Goal: Information Seeking & Learning: Learn about a topic

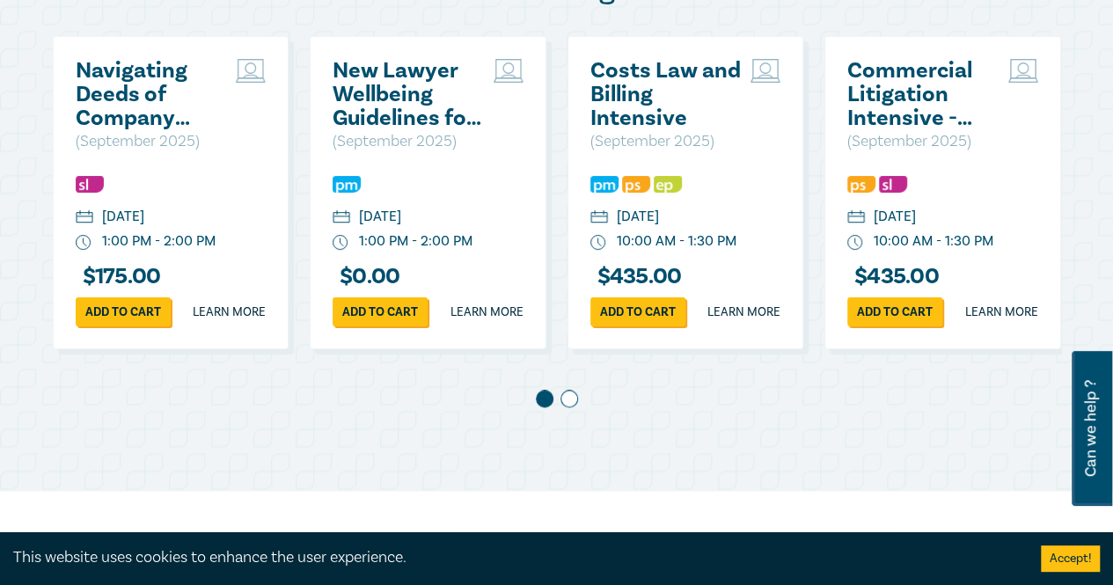
scroll to position [968, 0]
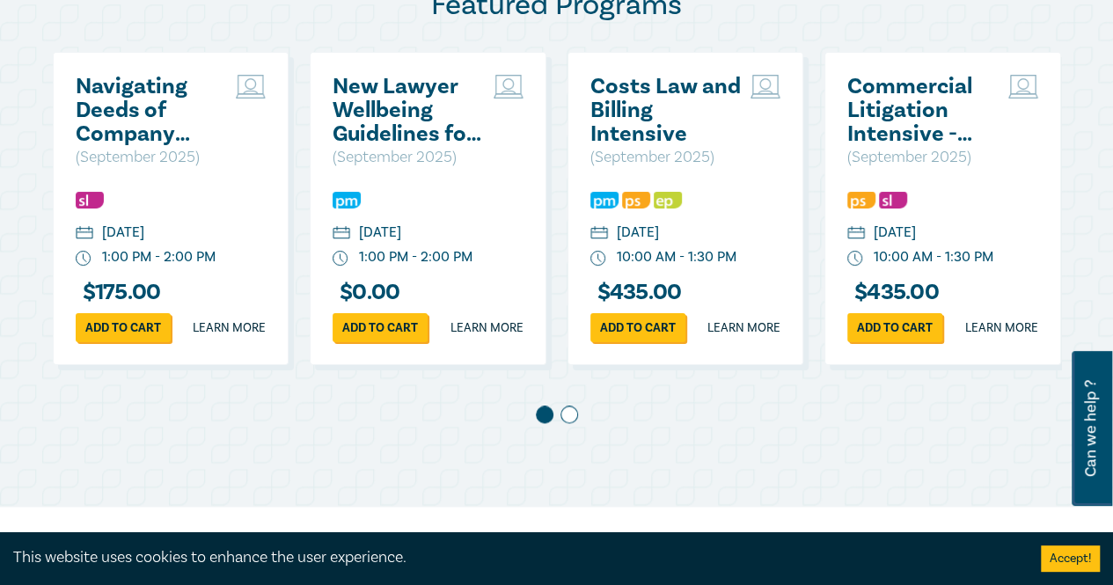
click at [566, 423] on span at bounding box center [570, 415] width 18 height 18
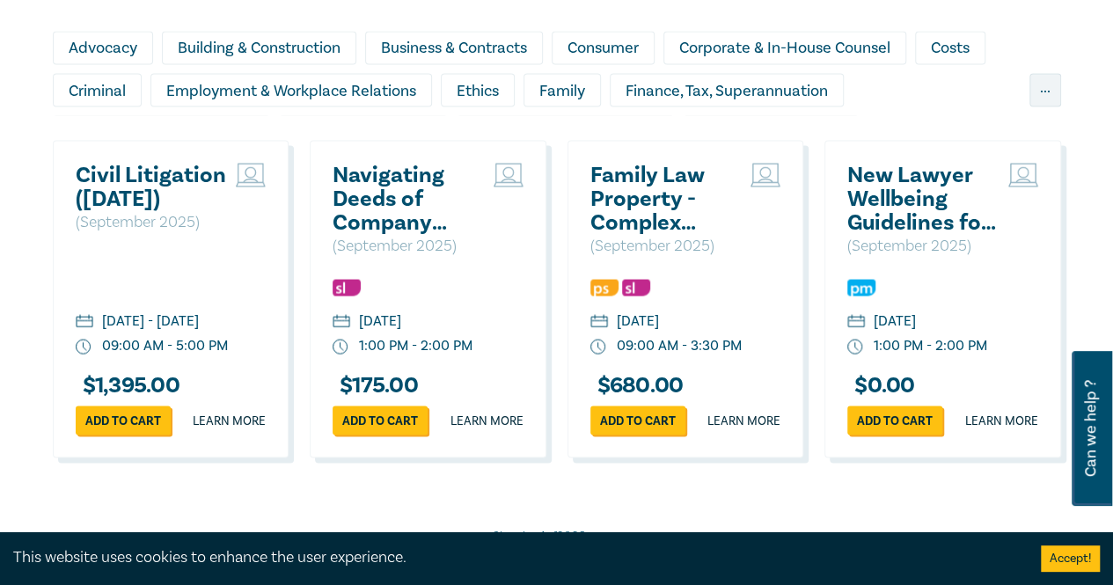
scroll to position [1584, 0]
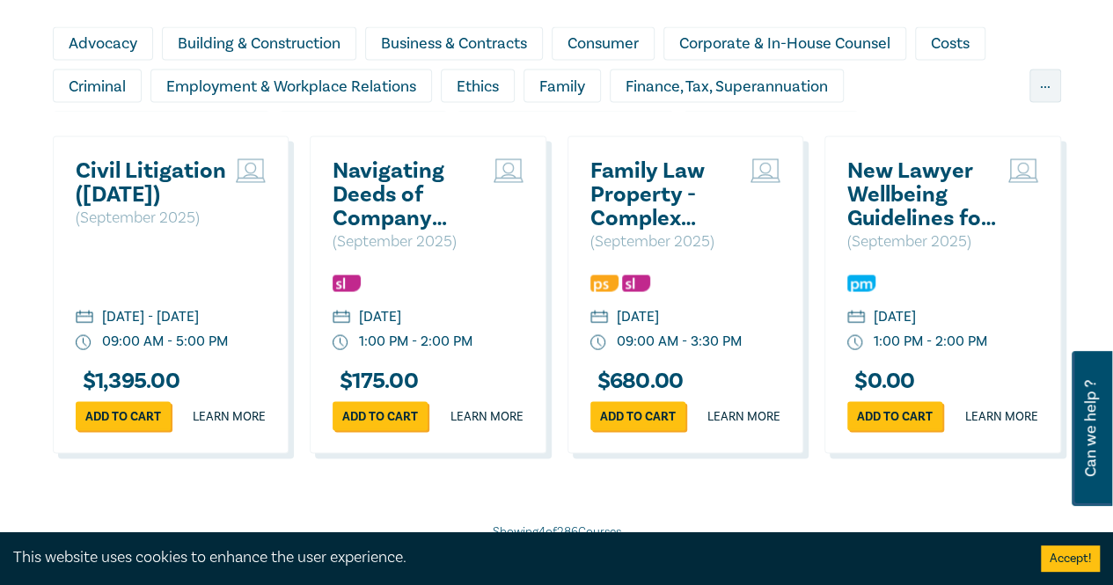
click at [105, 102] on div "Criminal" at bounding box center [97, 85] width 89 height 33
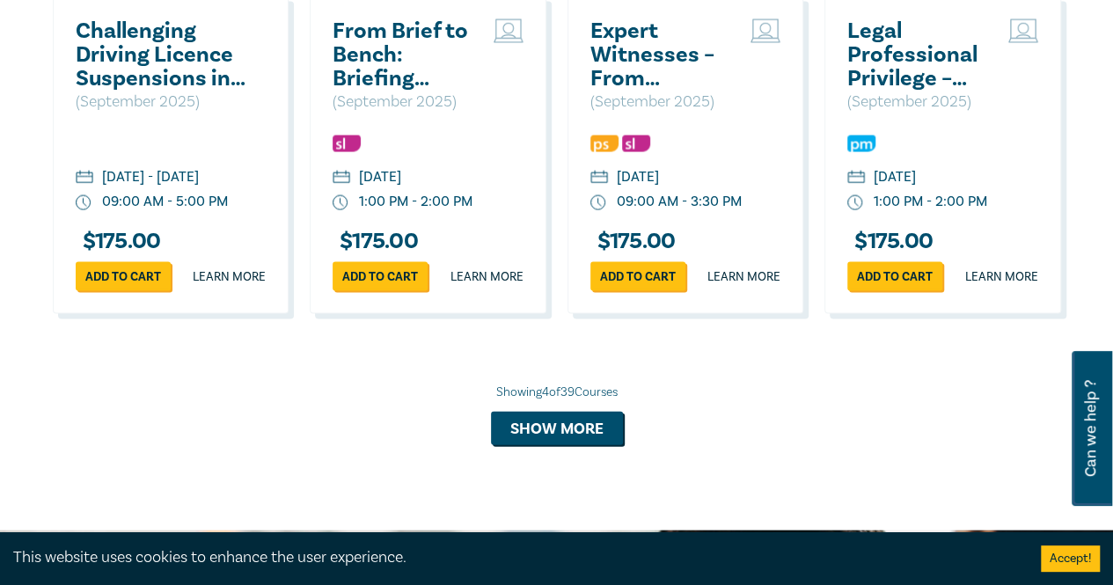
scroll to position [1760, 0]
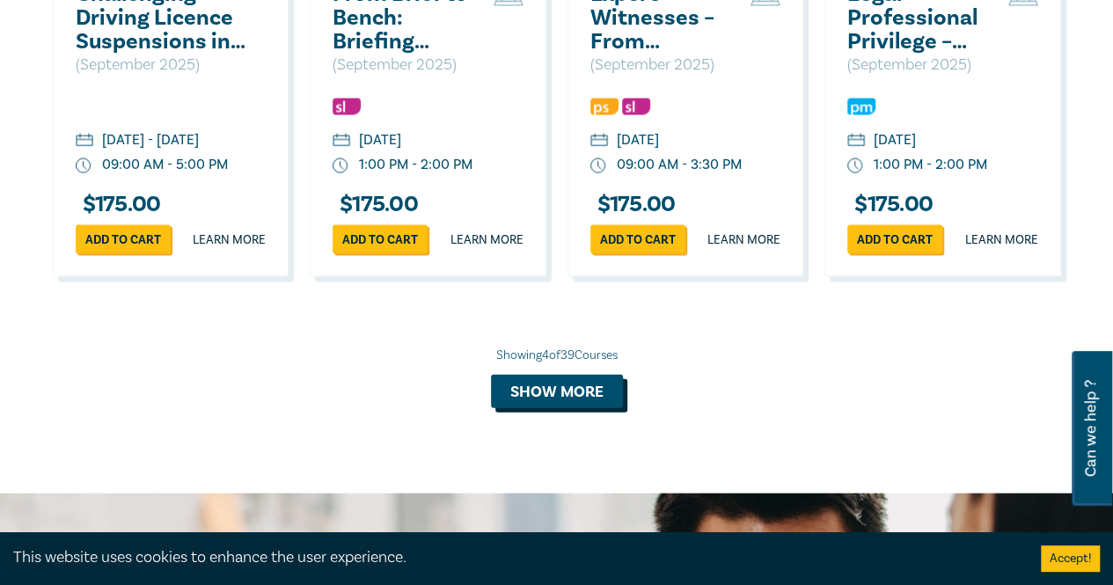
click at [568, 408] on button "Show more" at bounding box center [557, 391] width 132 height 33
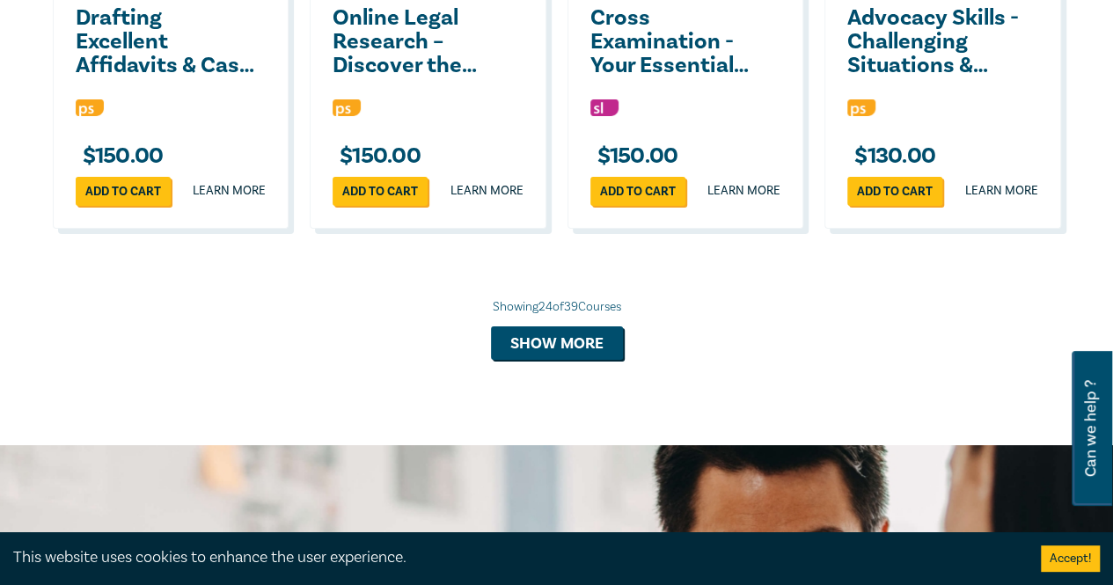
scroll to position [3256, 0]
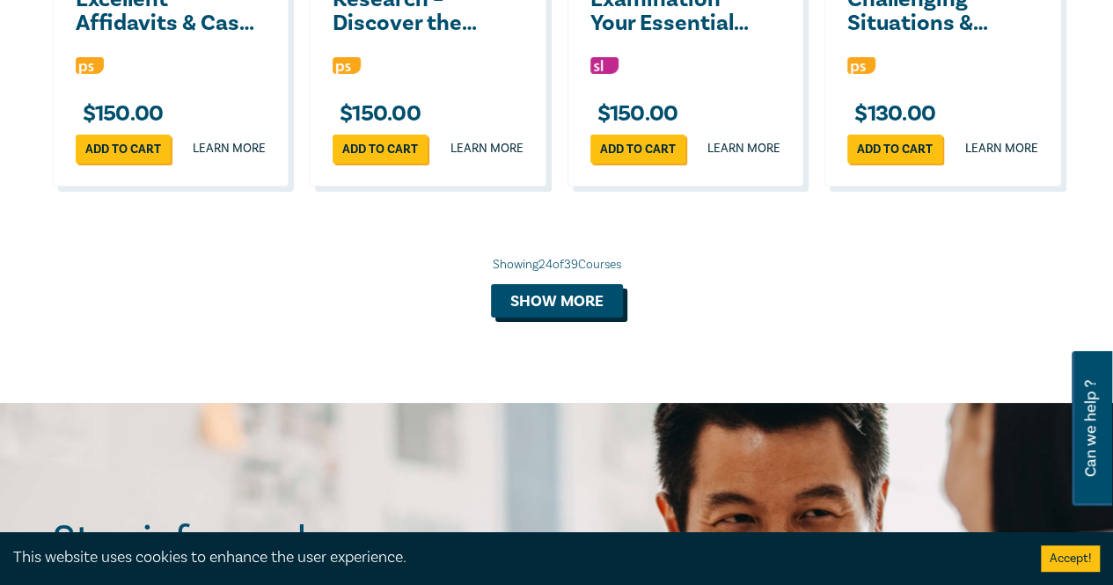
click at [540, 318] on button "Show more" at bounding box center [557, 300] width 132 height 33
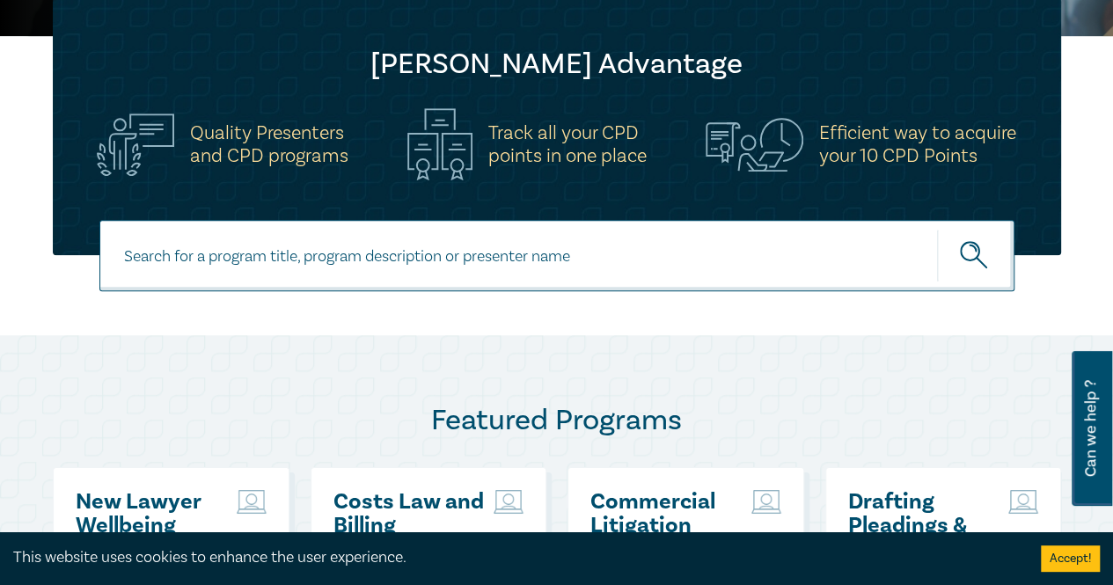
scroll to position [528, 0]
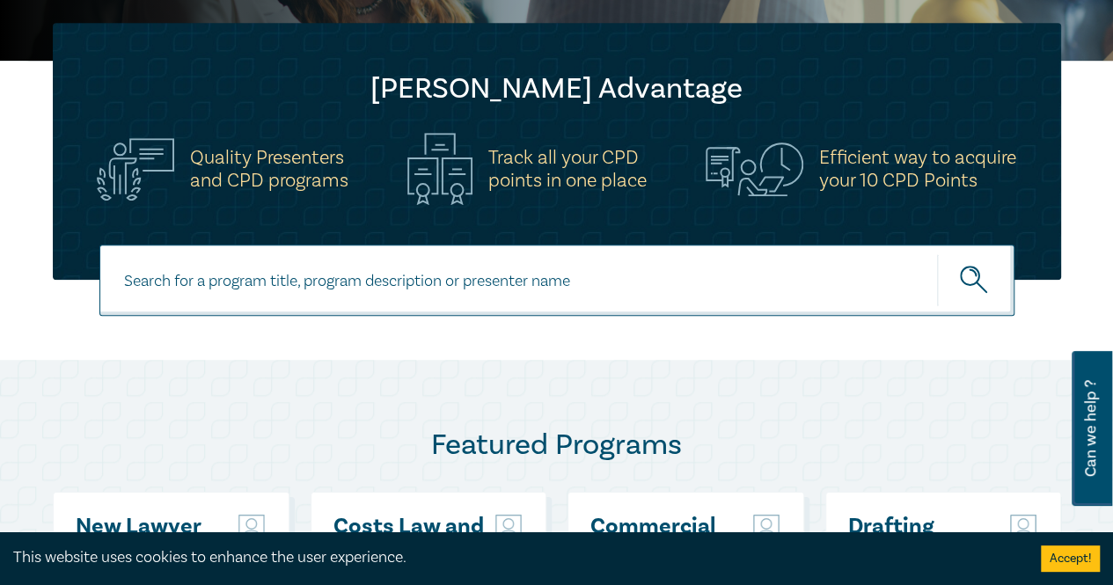
click at [151, 280] on input at bounding box center [556, 280] width 915 height 71
type input "Evidence"
click at [937, 253] on button "submit" at bounding box center [975, 280] width 77 height 54
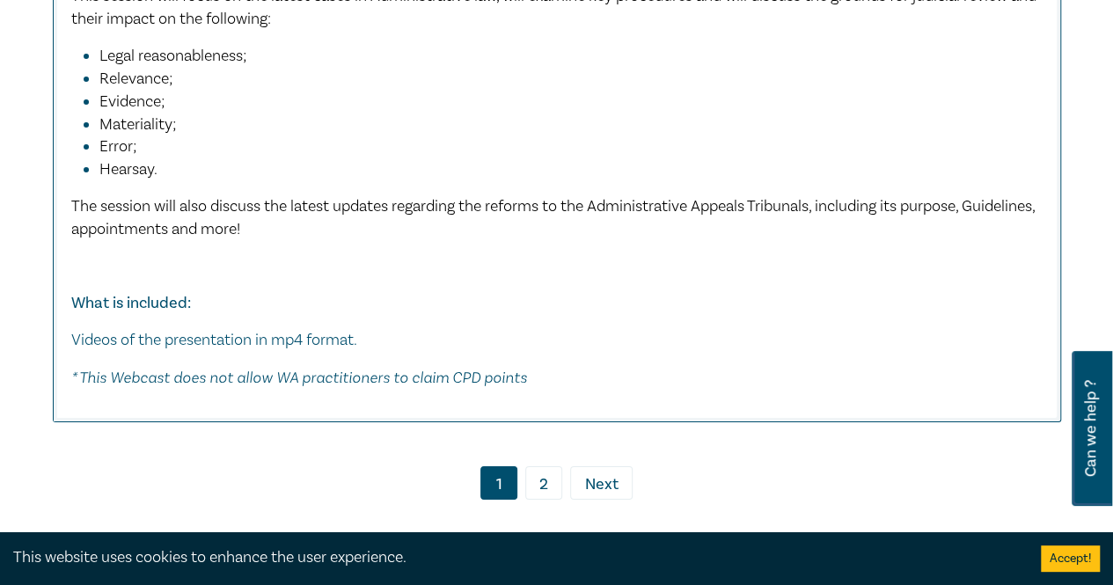
scroll to position [9856, 0]
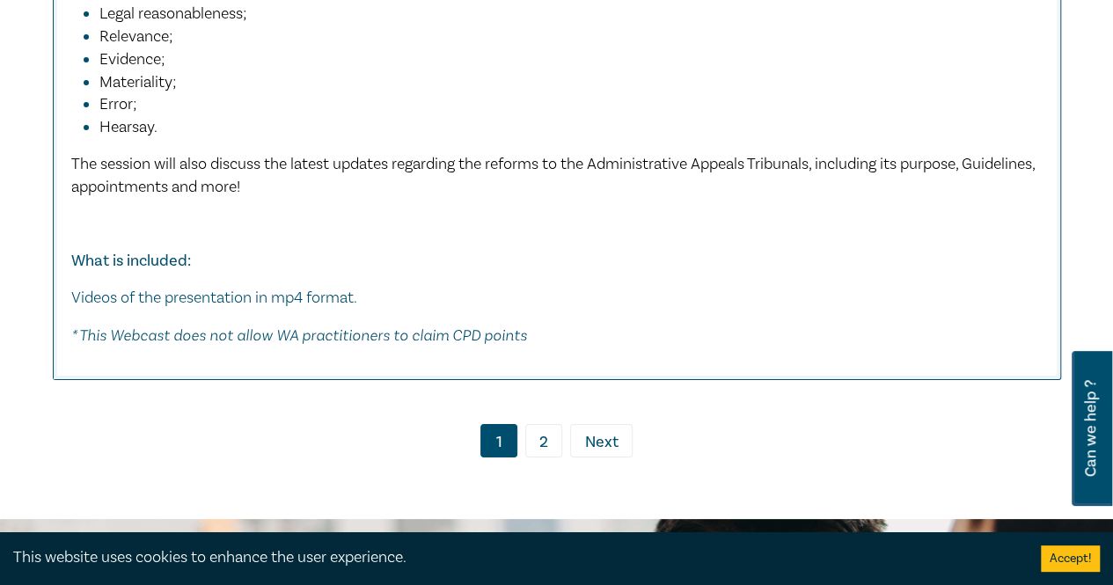
click at [535, 424] on link "2" at bounding box center [543, 440] width 37 height 33
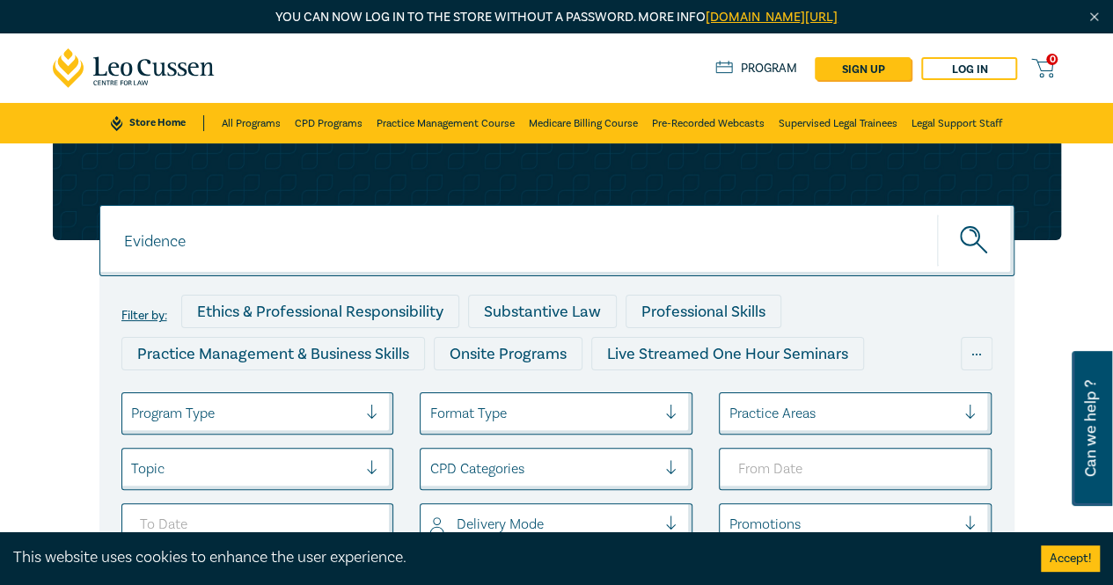
click at [338, 125] on link "CPD Programs" at bounding box center [329, 123] width 68 height 40
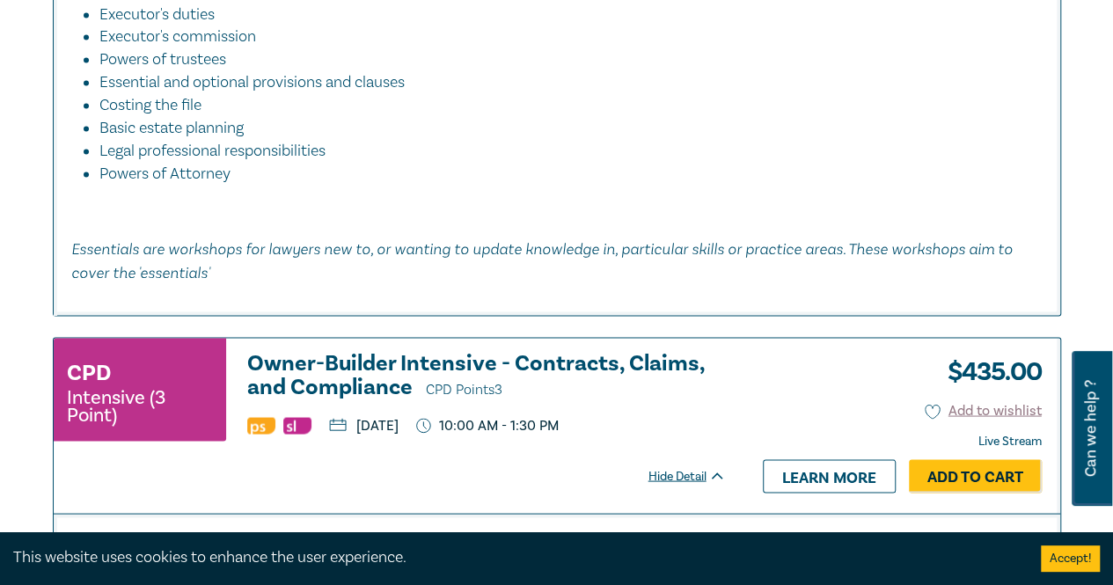
scroll to position [8360, 0]
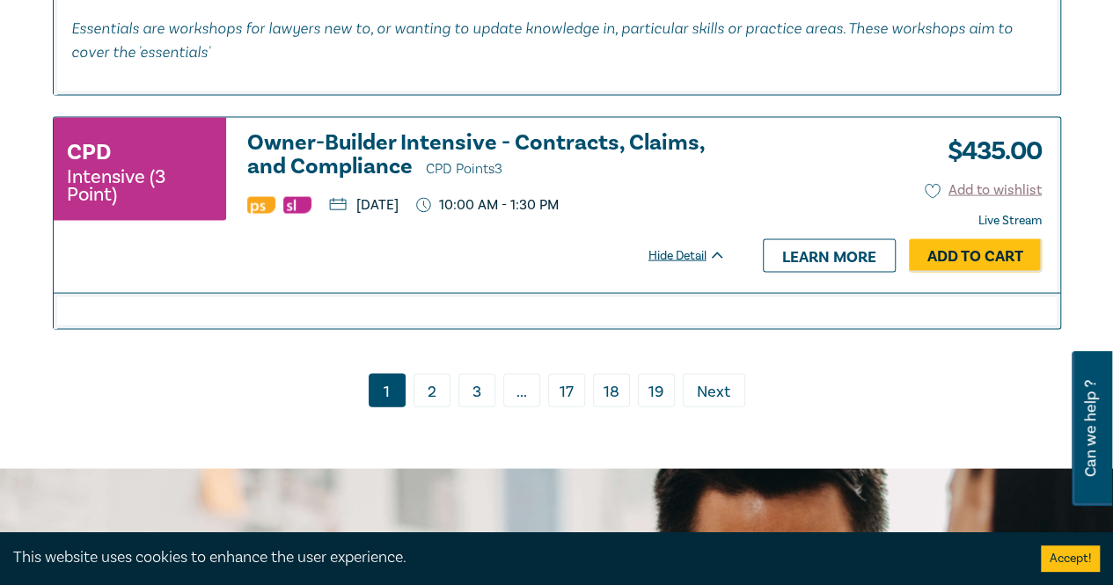
click at [438, 388] on link "2" at bounding box center [432, 390] width 37 height 33
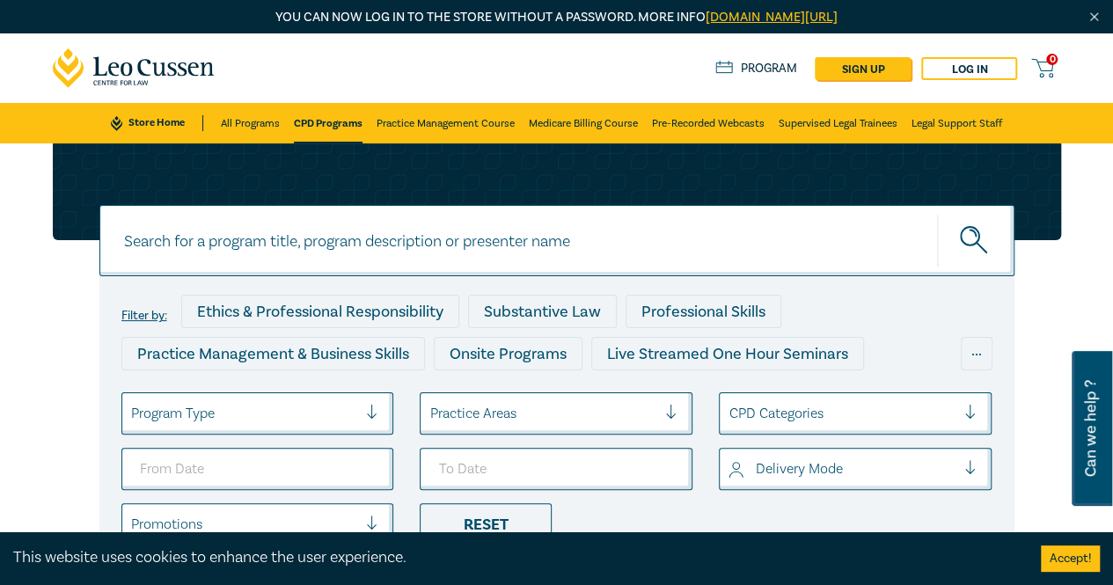
click at [351, 235] on input at bounding box center [556, 240] width 915 height 71
type input "Evidence intensive"
click at [937, 214] on button "submit" at bounding box center [975, 241] width 77 height 54
click at [961, 236] on icon "submit" at bounding box center [975, 241] width 31 height 31
click at [973, 236] on icon "submit" at bounding box center [975, 241] width 31 height 31
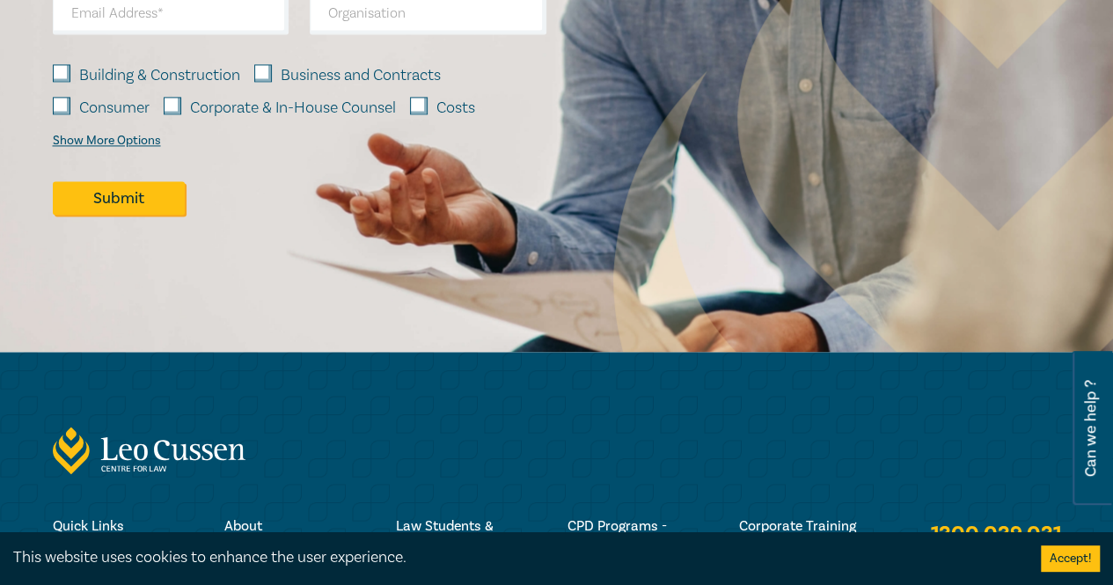
scroll to position [1537, 0]
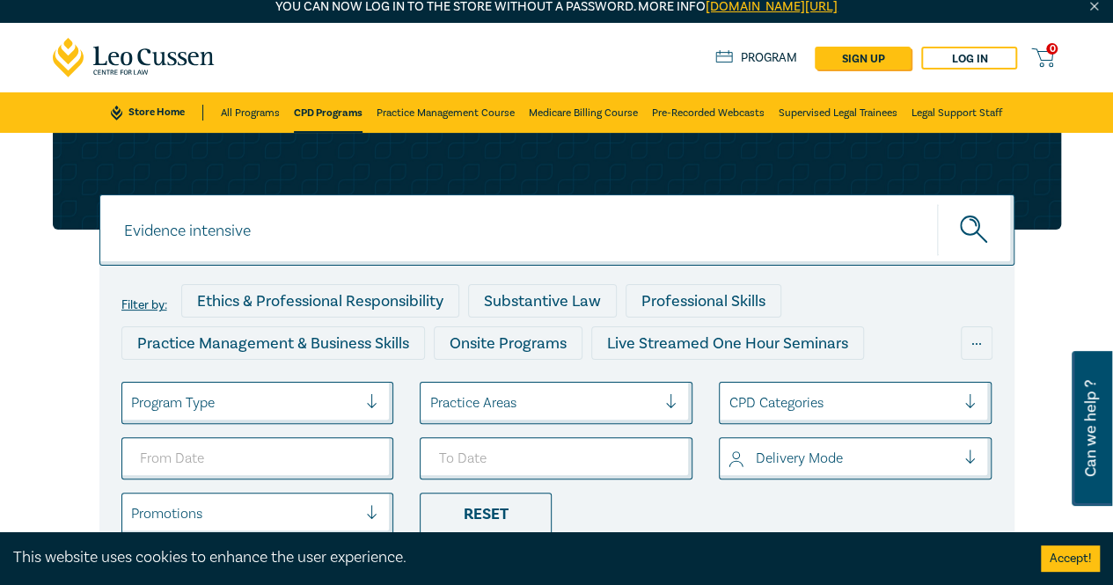
scroll to position [2, 0]
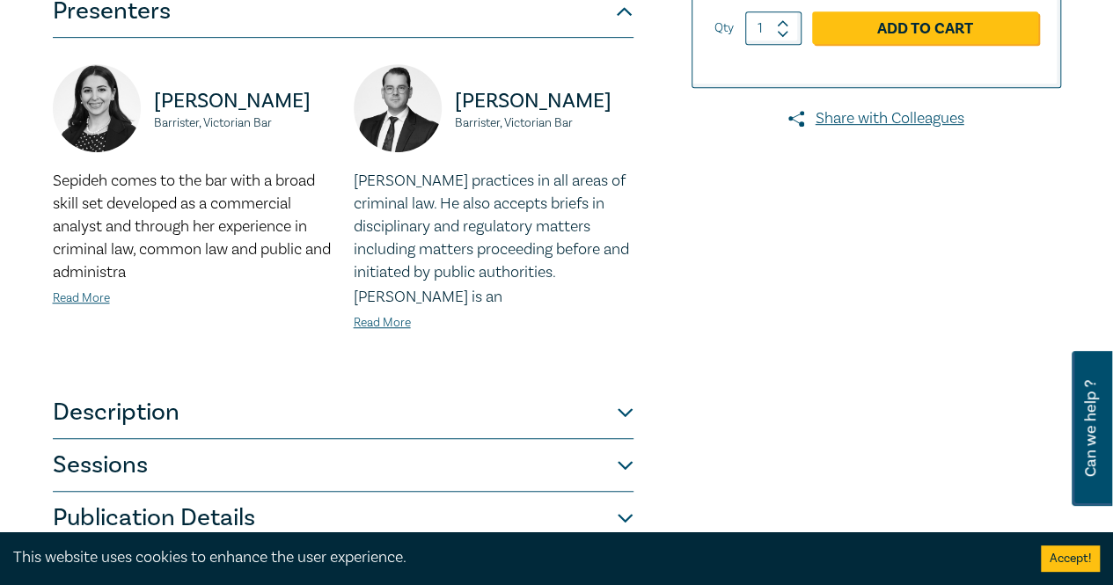
scroll to position [616, 0]
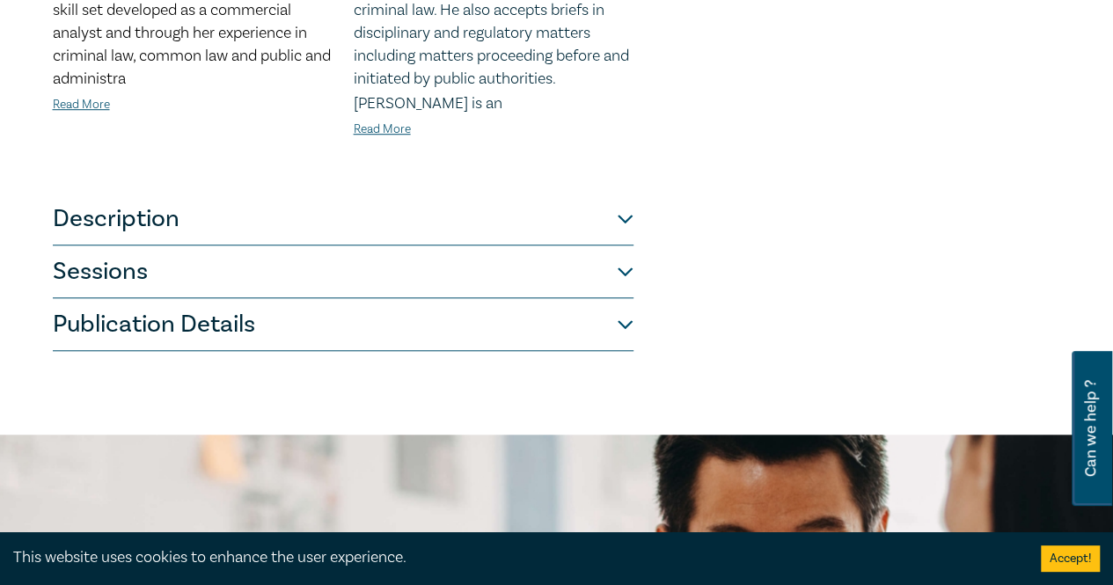
click at [626, 223] on button "Description" at bounding box center [343, 219] width 581 height 53
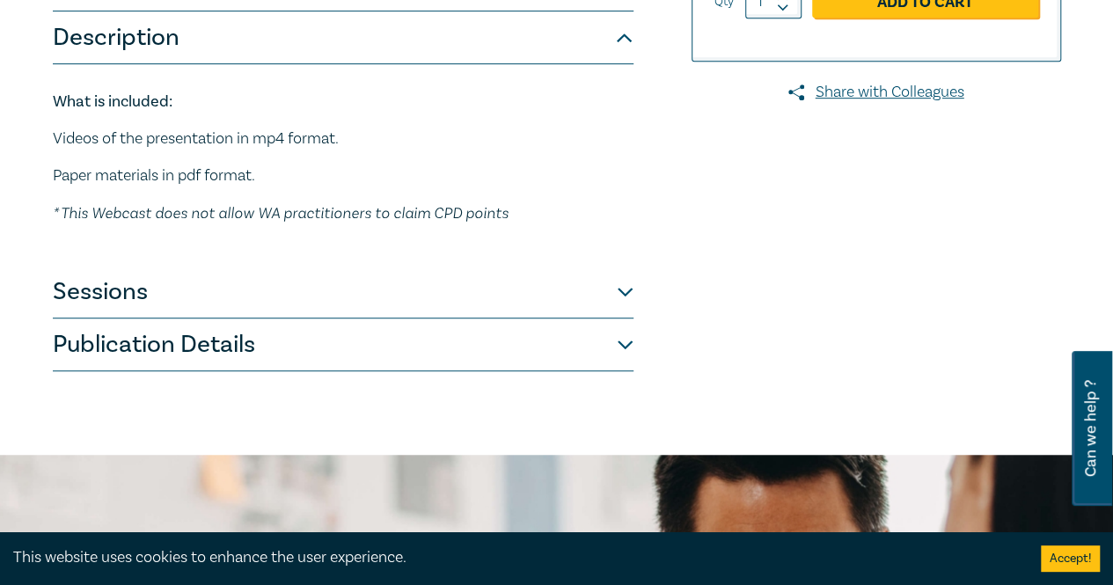
scroll to position [432, 0]
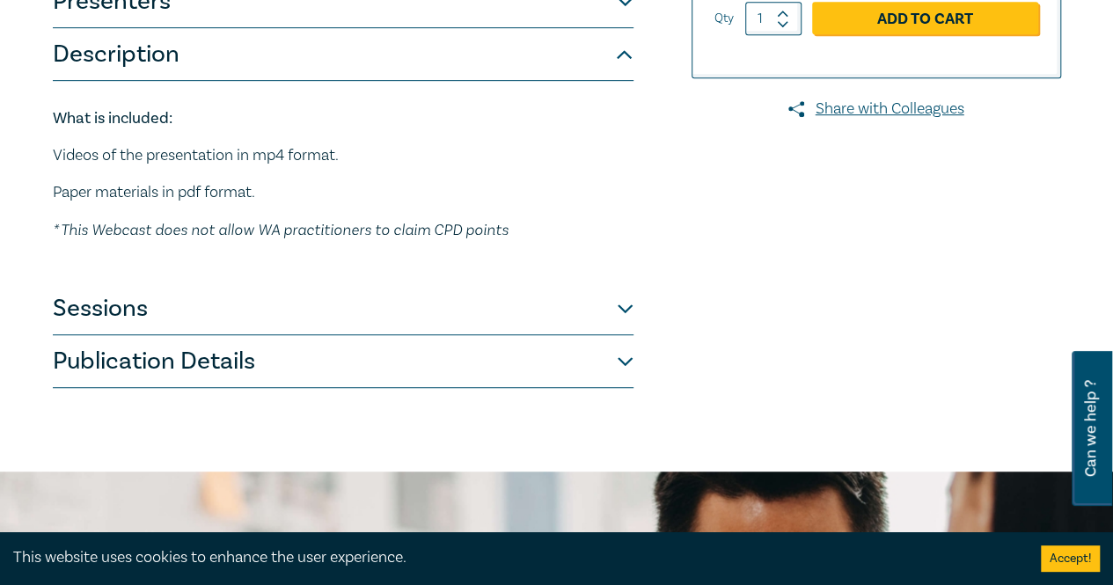
click at [624, 307] on button "Sessions" at bounding box center [343, 308] width 581 height 53
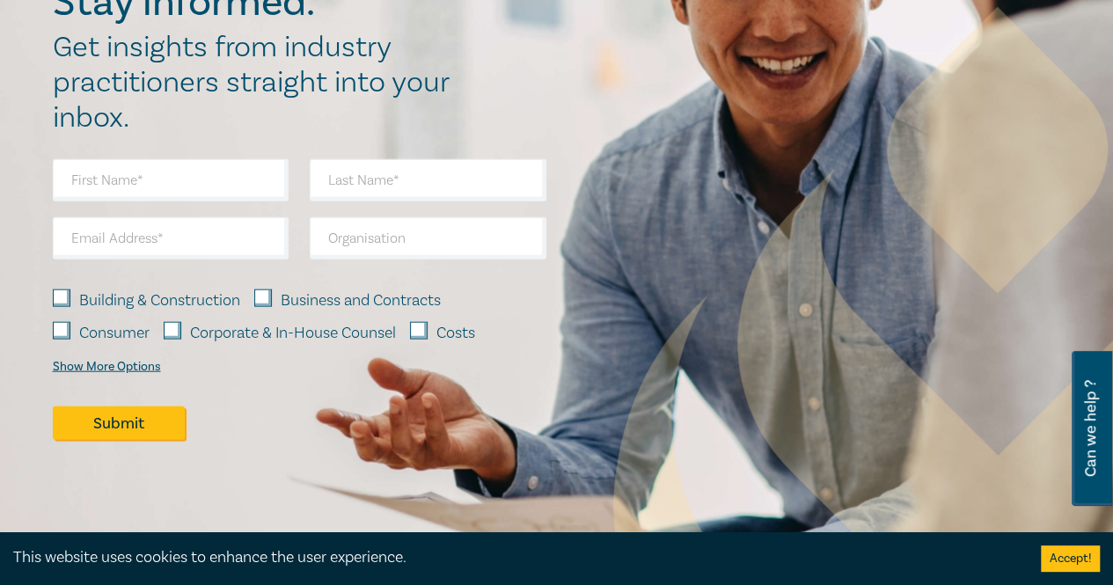
scroll to position [2104, 0]
